Goal: Information Seeking & Learning: Learn about a topic

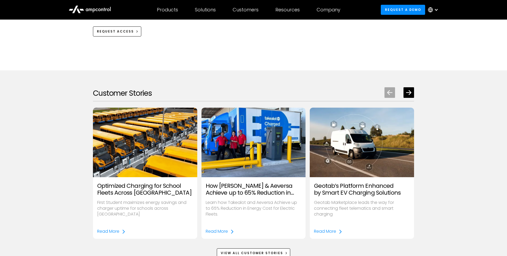
scroll to position [643, 0]
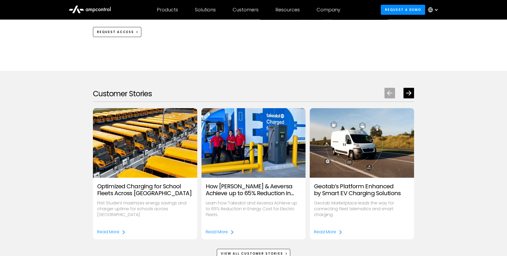
click at [234, 194] on h3 "How Takealot & Aeversa Achieve up to 65% Reduction in Energy Costs" at bounding box center [254, 190] width 96 height 14
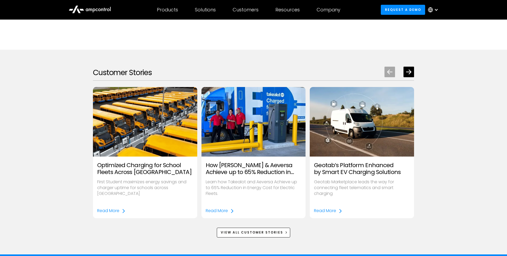
scroll to position [668, 0]
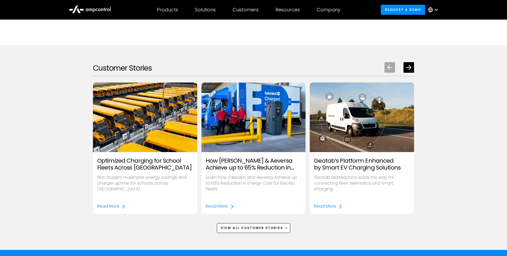
click at [318, 169] on h3 "Geotab’s Platform Enhanced by Smart EV Charging Solutions" at bounding box center [362, 164] width 96 height 14
click at [329, 206] on div "Read More" at bounding box center [325, 206] width 22 height 6
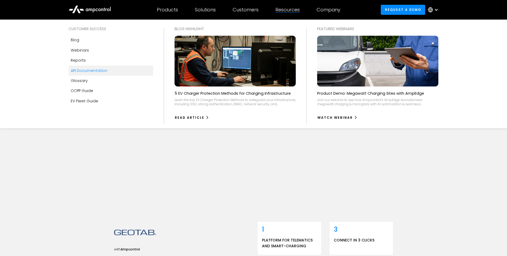
click at [98, 69] on div "API Documentation" at bounding box center [89, 71] width 37 height 6
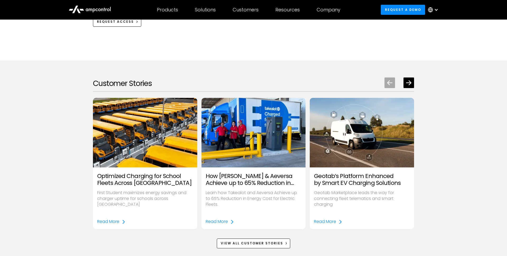
scroll to position [655, 0]
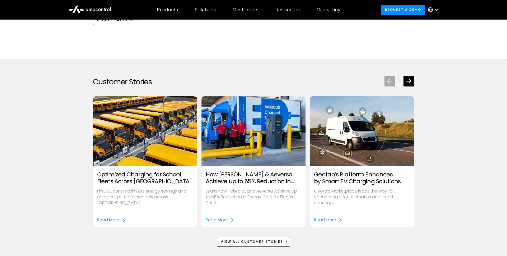
click at [353, 180] on h3 "Geotab’s Platform Enhanced by Smart EV Charging Solutions" at bounding box center [362, 178] width 96 height 14
click at [353, 143] on img "3 / 8" at bounding box center [362, 131] width 120 height 80
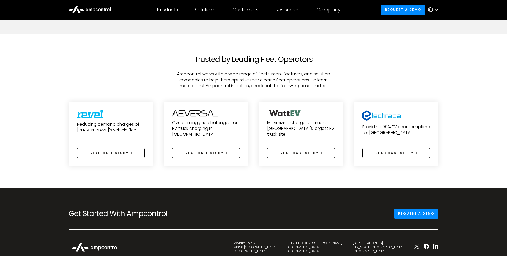
scroll to position [1048, 0]
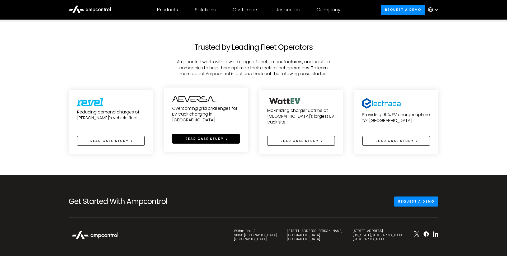
click at [231, 134] on link "Read case study" at bounding box center [206, 139] width 68 height 10
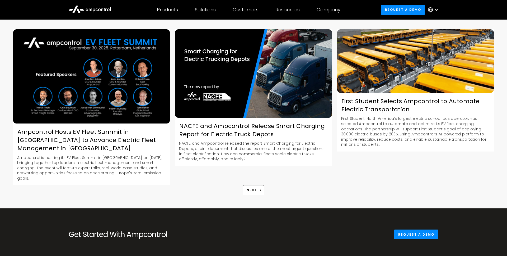
scroll to position [608, 0]
